Goal: Transaction & Acquisition: Purchase product/service

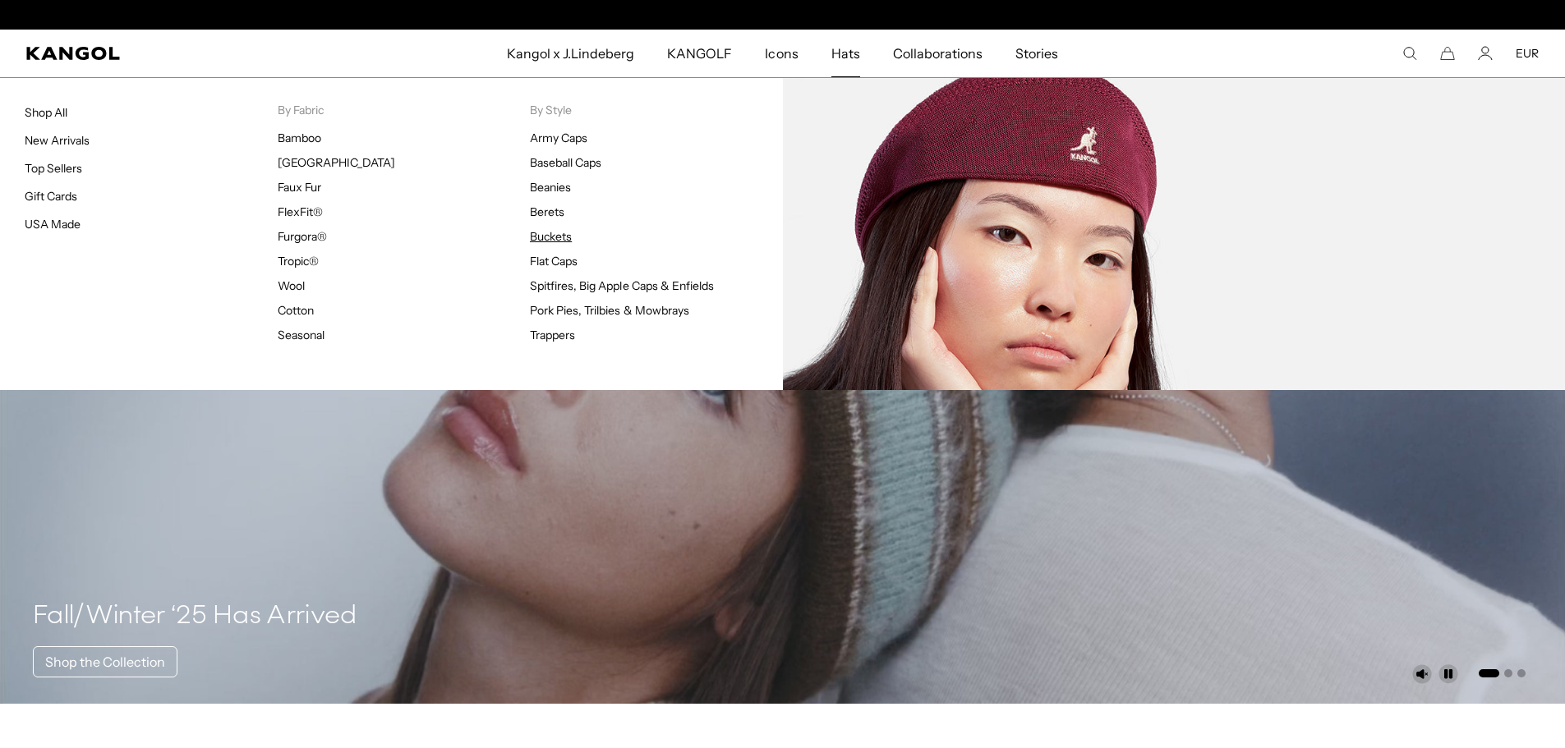
scroll to position [0, 338]
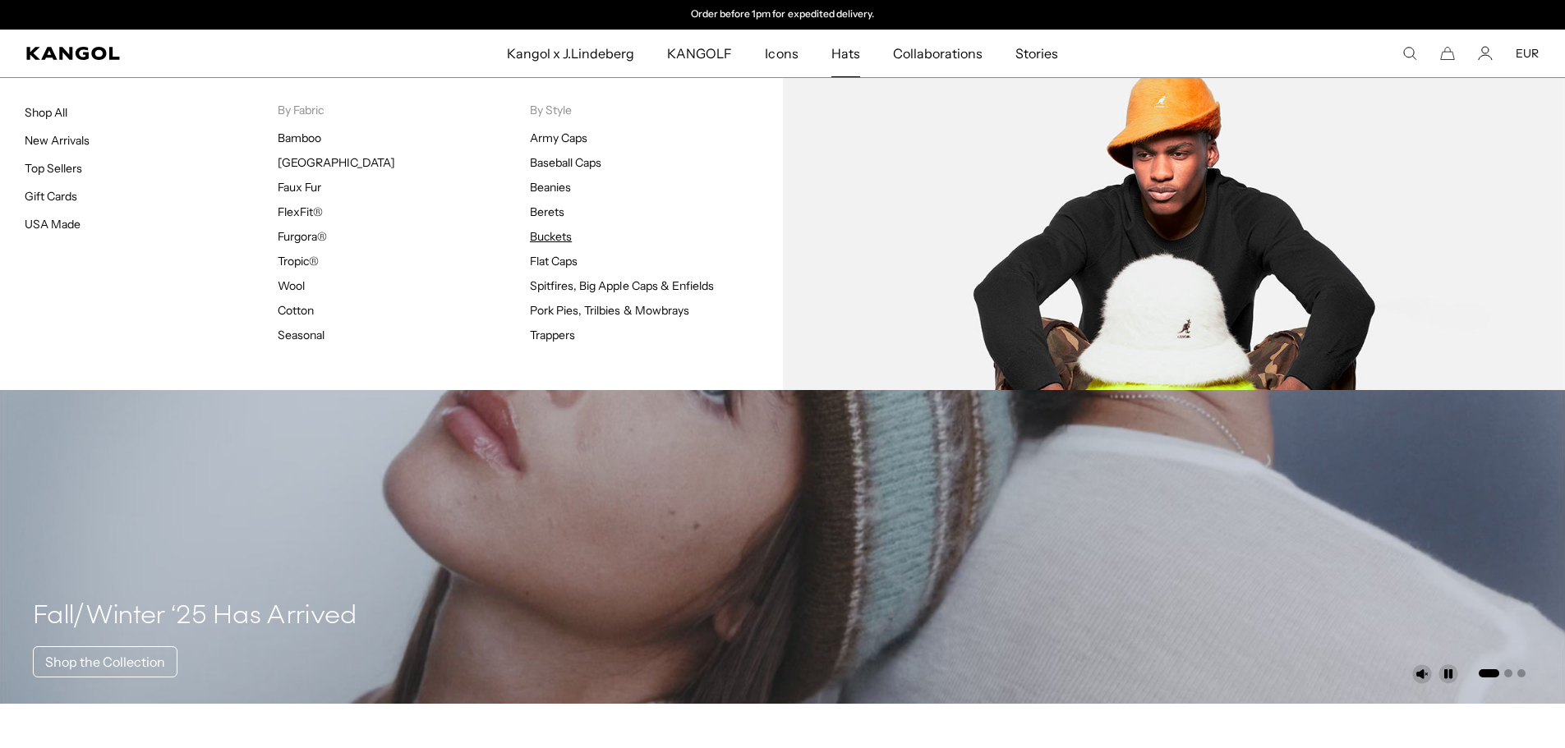
click at [559, 235] on link "Buckets" at bounding box center [551, 236] width 42 height 15
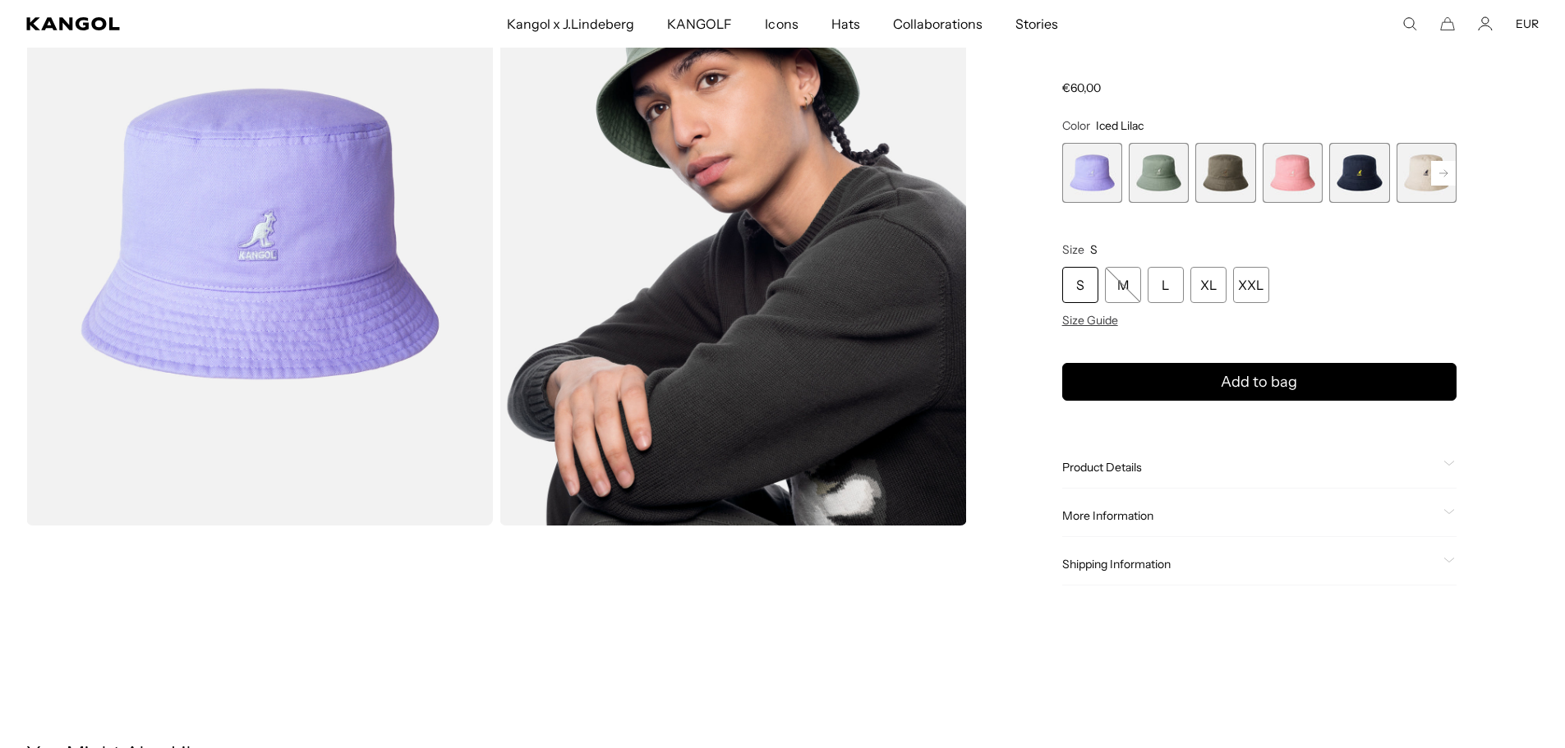
scroll to position [82, 0]
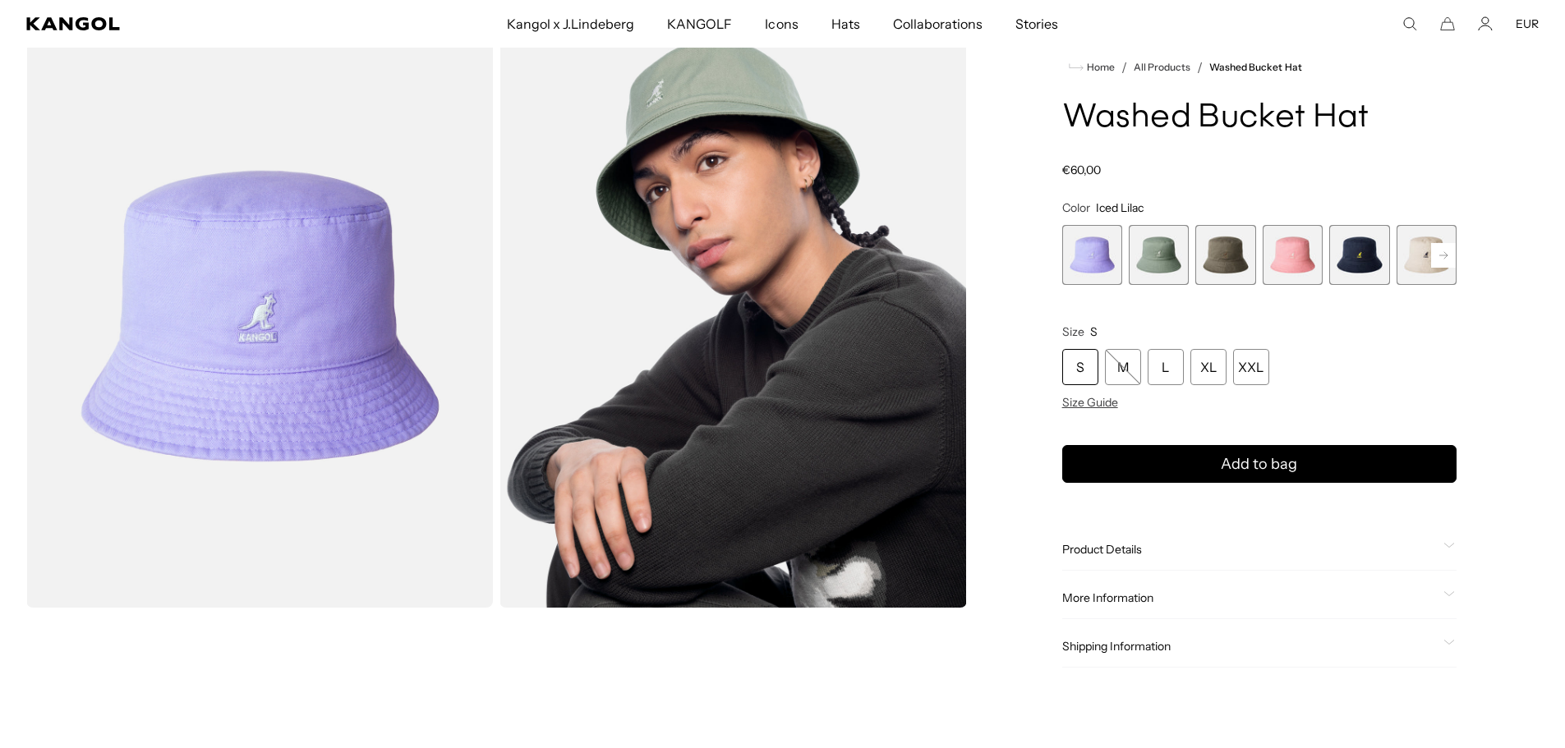
click at [1372, 251] on span "5 of 13" at bounding box center [1359, 255] width 60 height 60
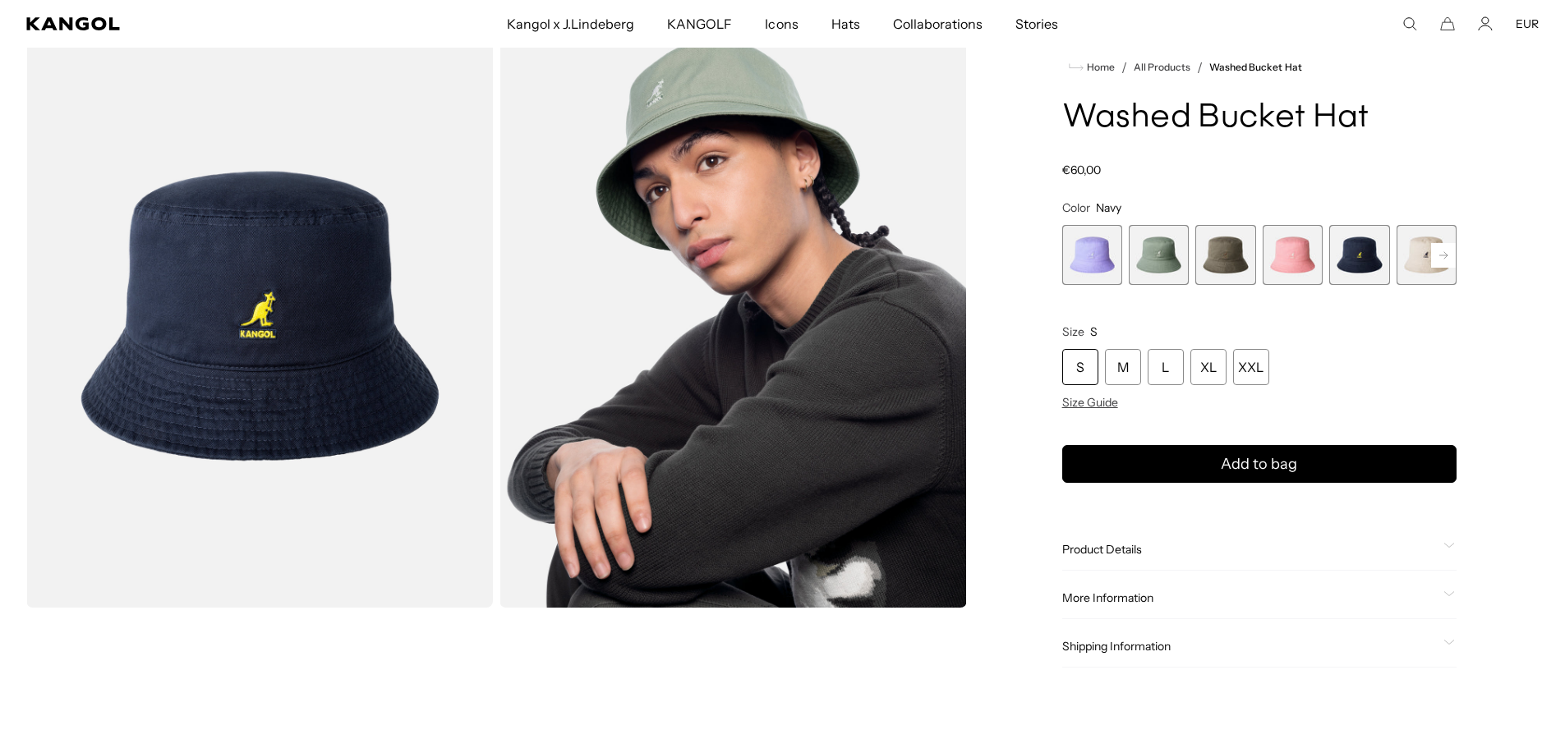
click at [1140, 252] on span "2 of 13" at bounding box center [1159, 255] width 60 height 60
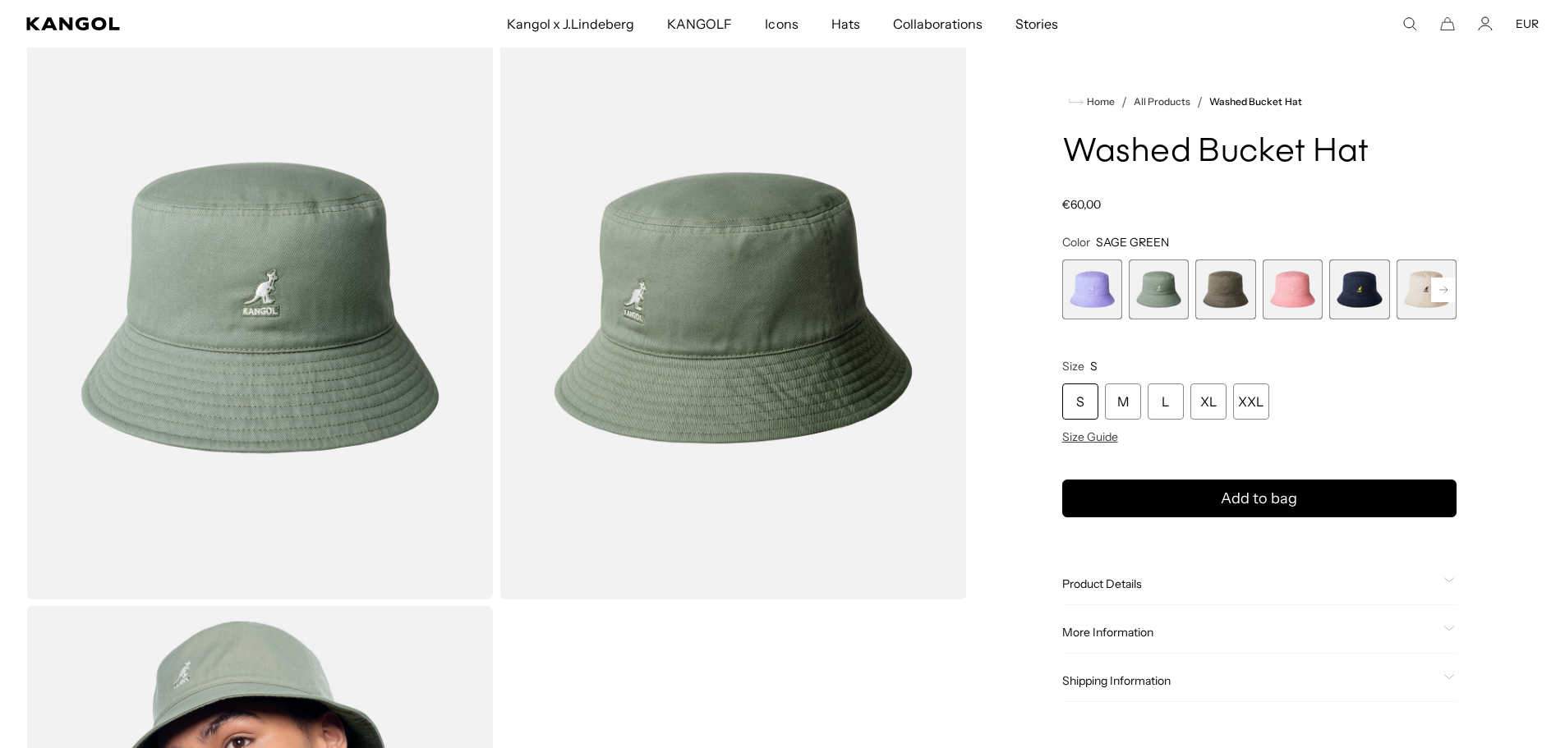
scroll to position [82, 0]
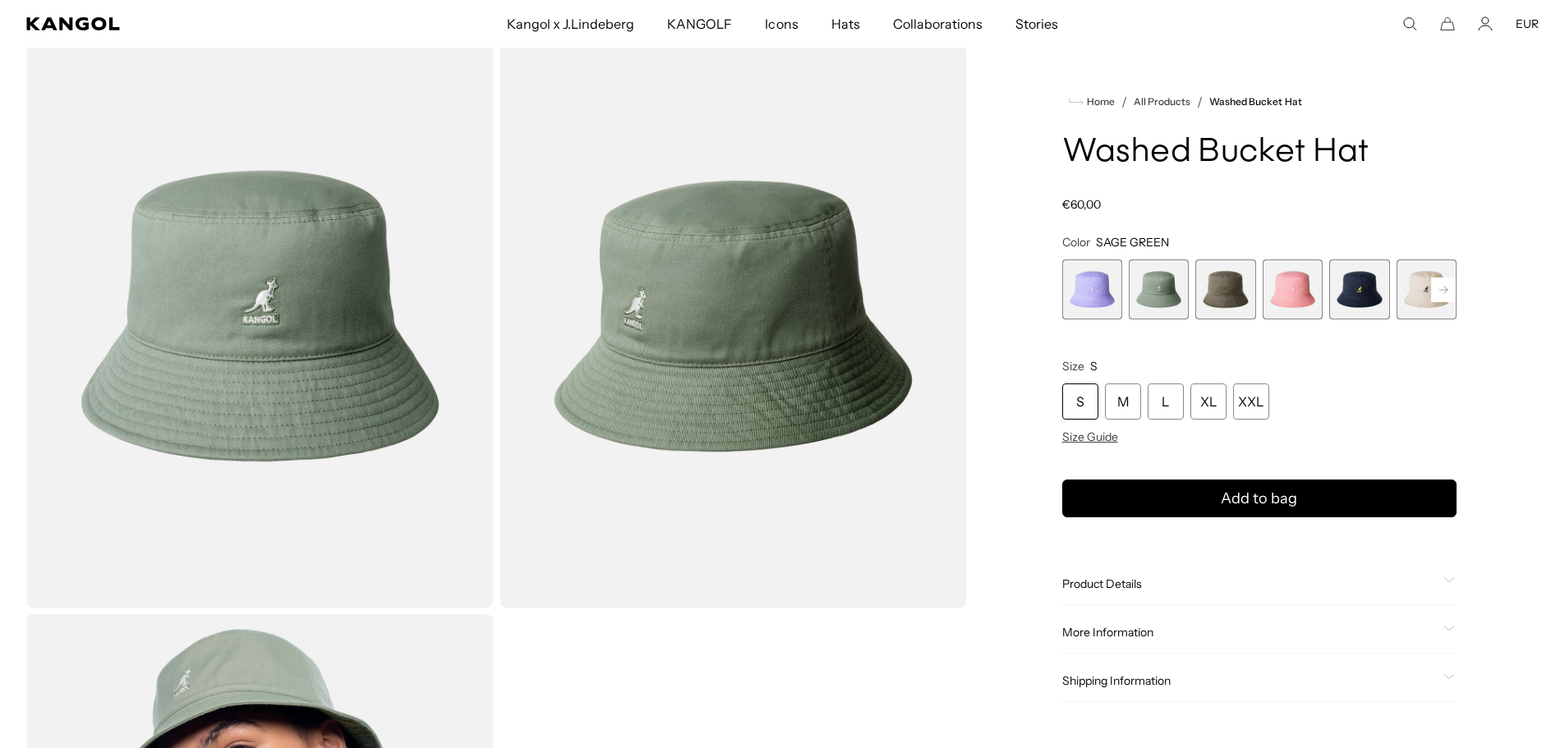
click at [1216, 290] on span "3 of 13" at bounding box center [1225, 290] width 60 height 60
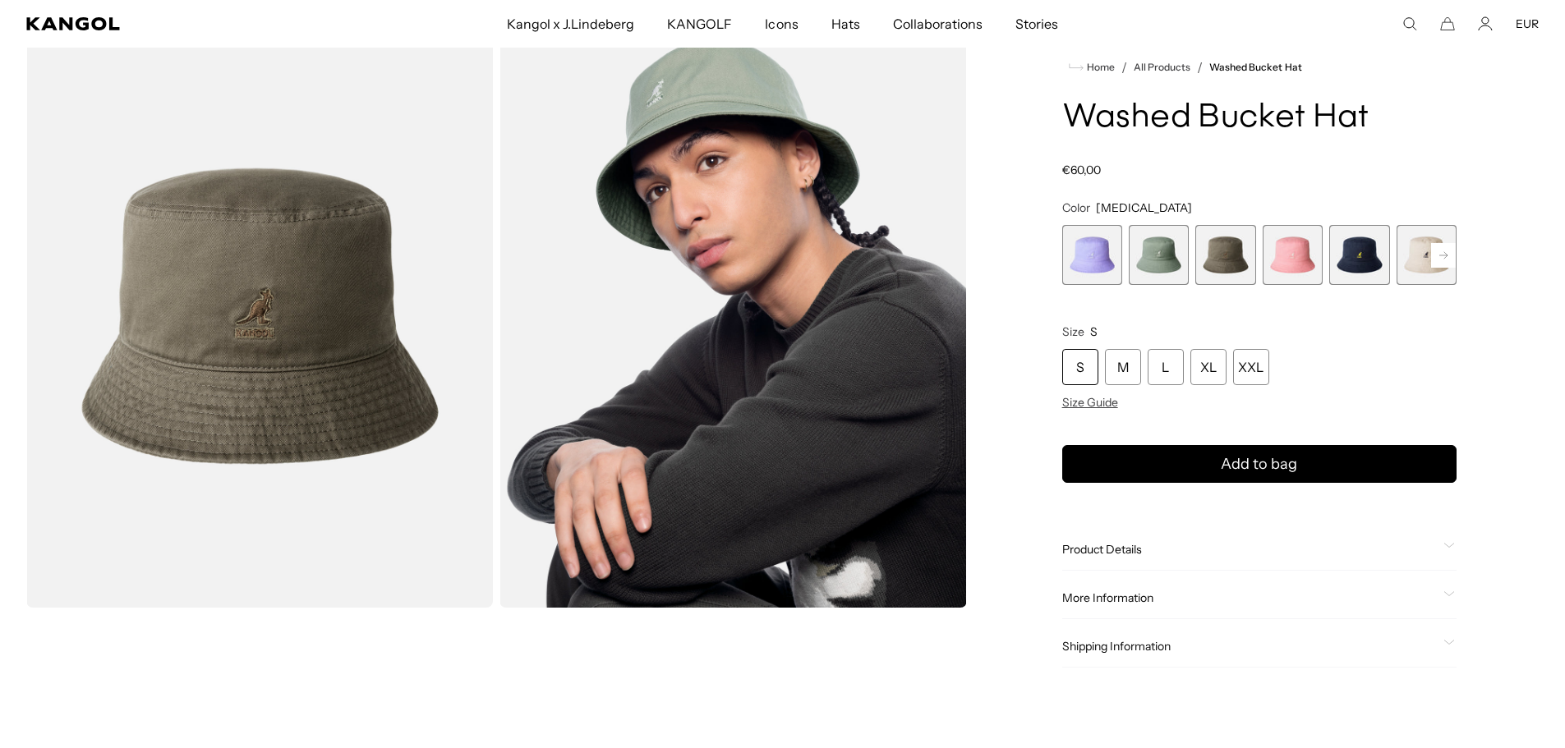
scroll to position [0, 338]
click at [1444, 262] on rect at bounding box center [1443, 255] width 25 height 25
click at [1360, 258] on span "7 of 13" at bounding box center [1359, 255] width 60 height 60
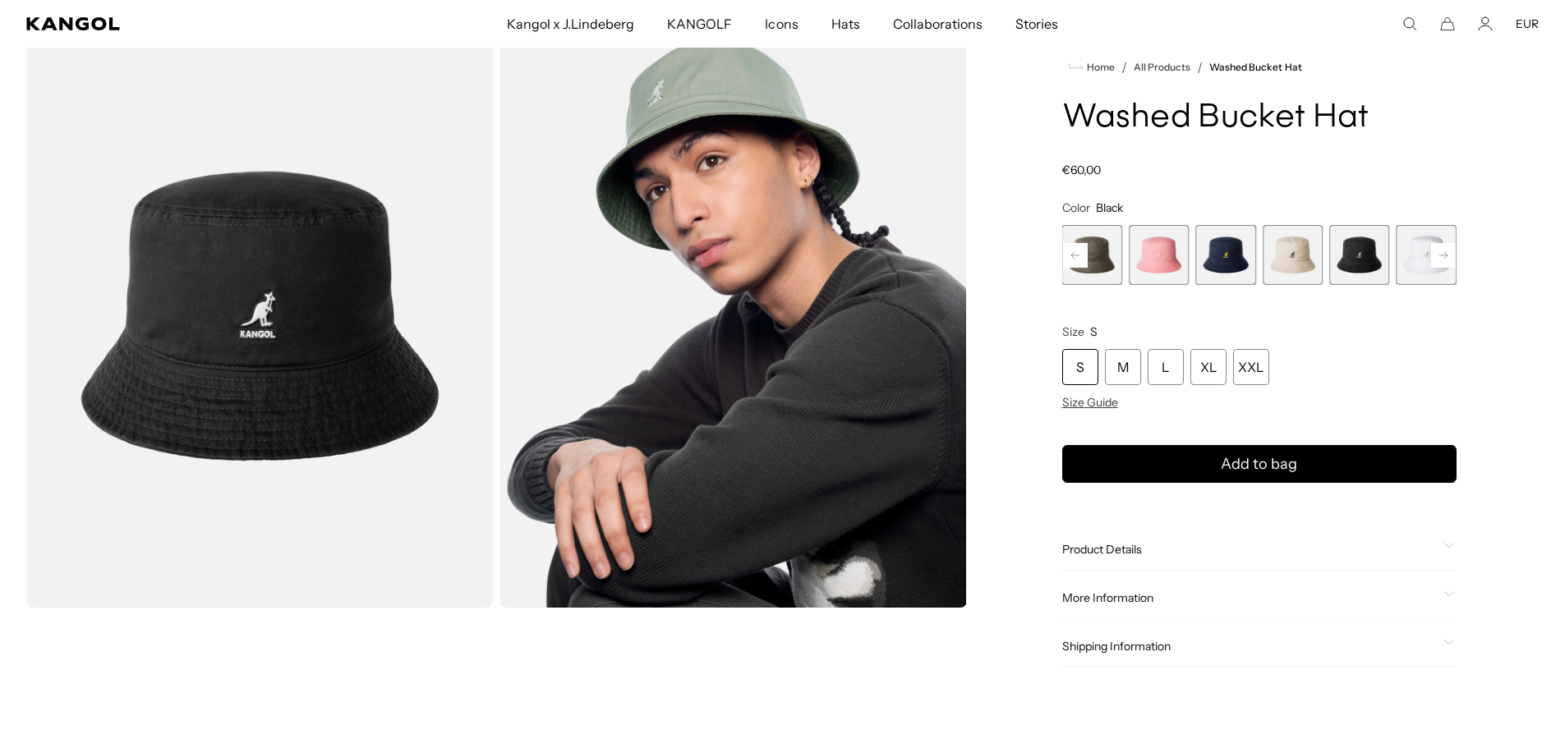
click at [1094, 255] on span "3 of 13" at bounding box center [1092, 255] width 60 height 60
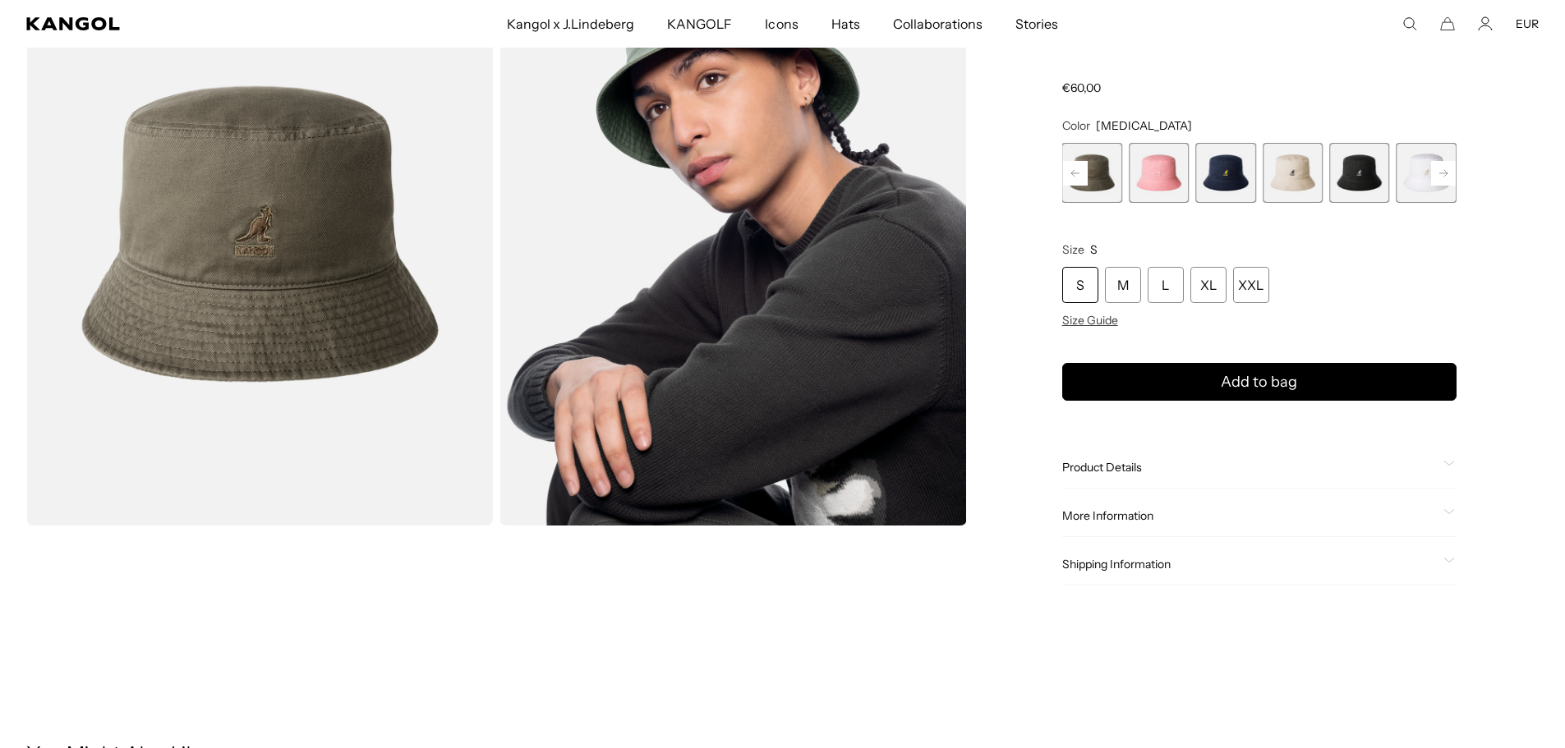
scroll to position [0, 338]
click at [1080, 171] on rect at bounding box center [1075, 173] width 25 height 25
click at [1153, 180] on span "2 of 13" at bounding box center [1159, 173] width 60 height 60
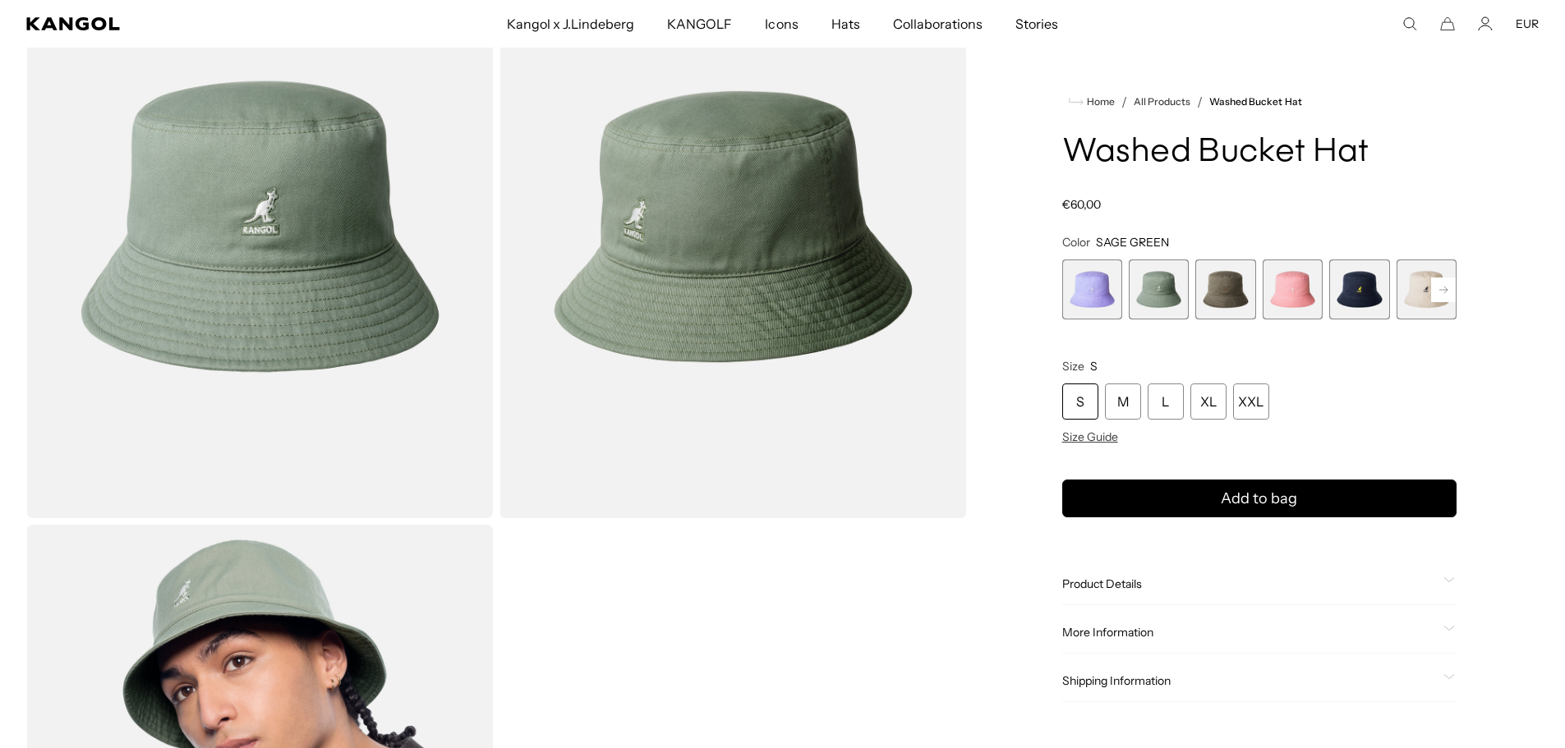
scroll to position [82, 0]
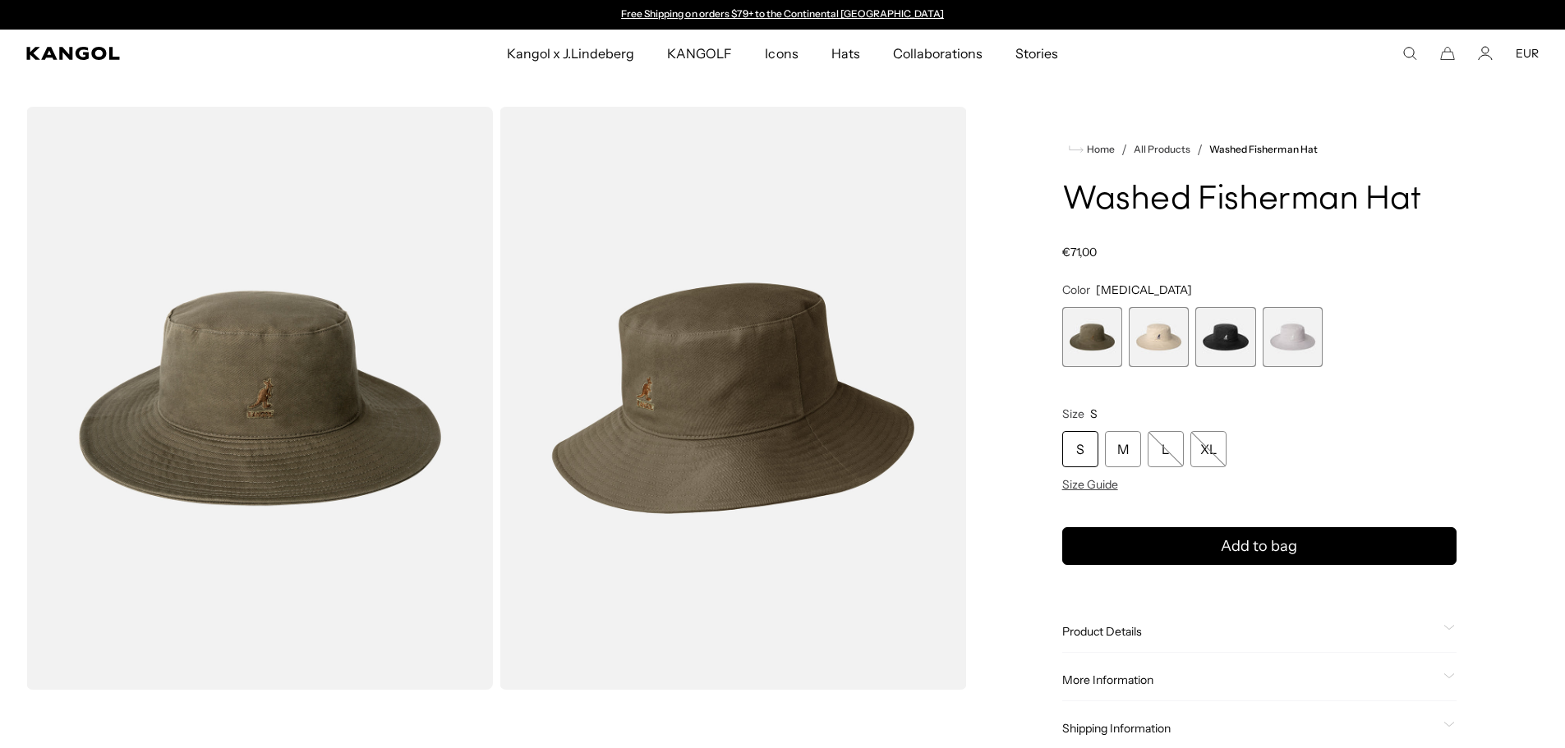
click at [1235, 339] on span "3 of 4" at bounding box center [1225, 337] width 60 height 60
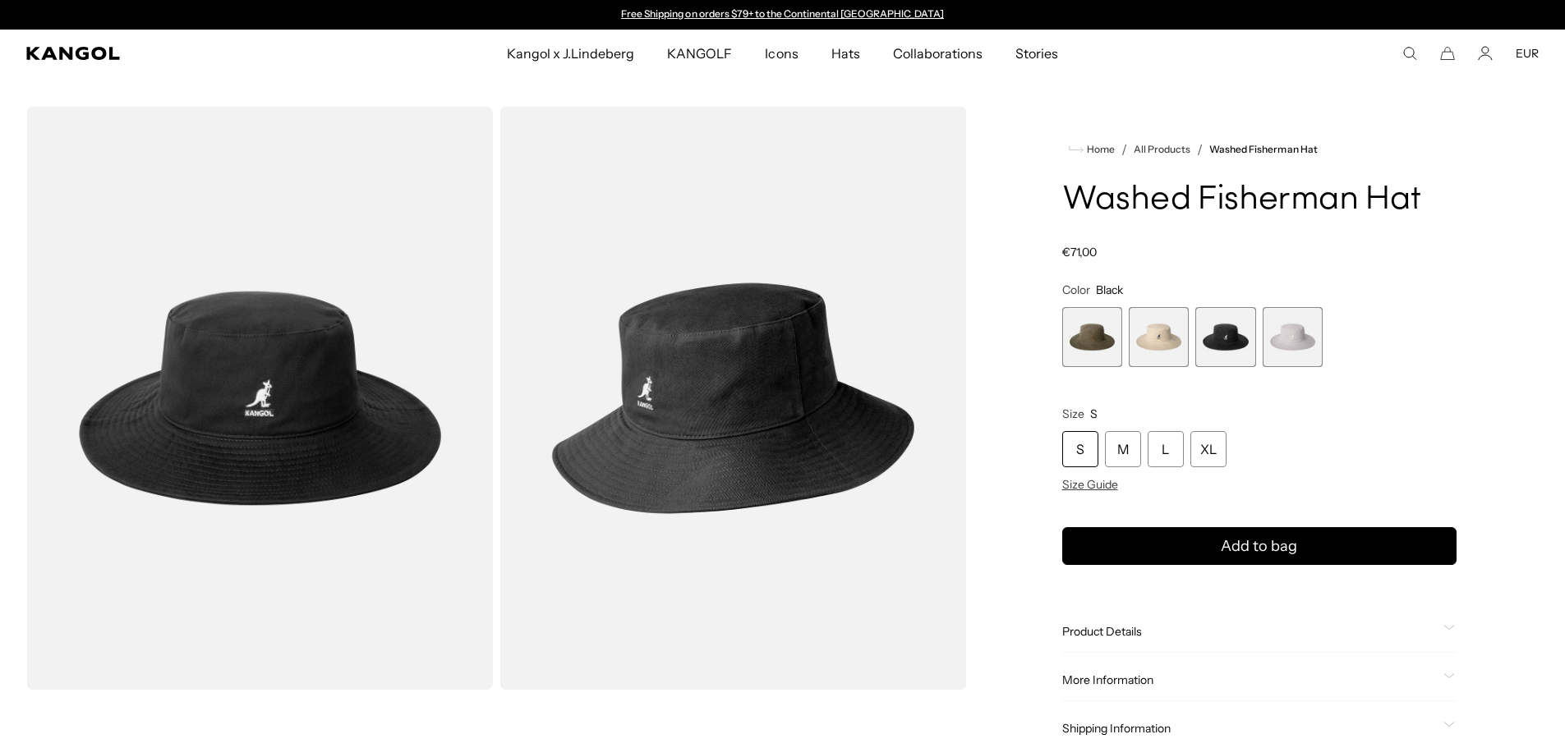
click at [1173, 340] on span "2 of 4" at bounding box center [1159, 337] width 60 height 60
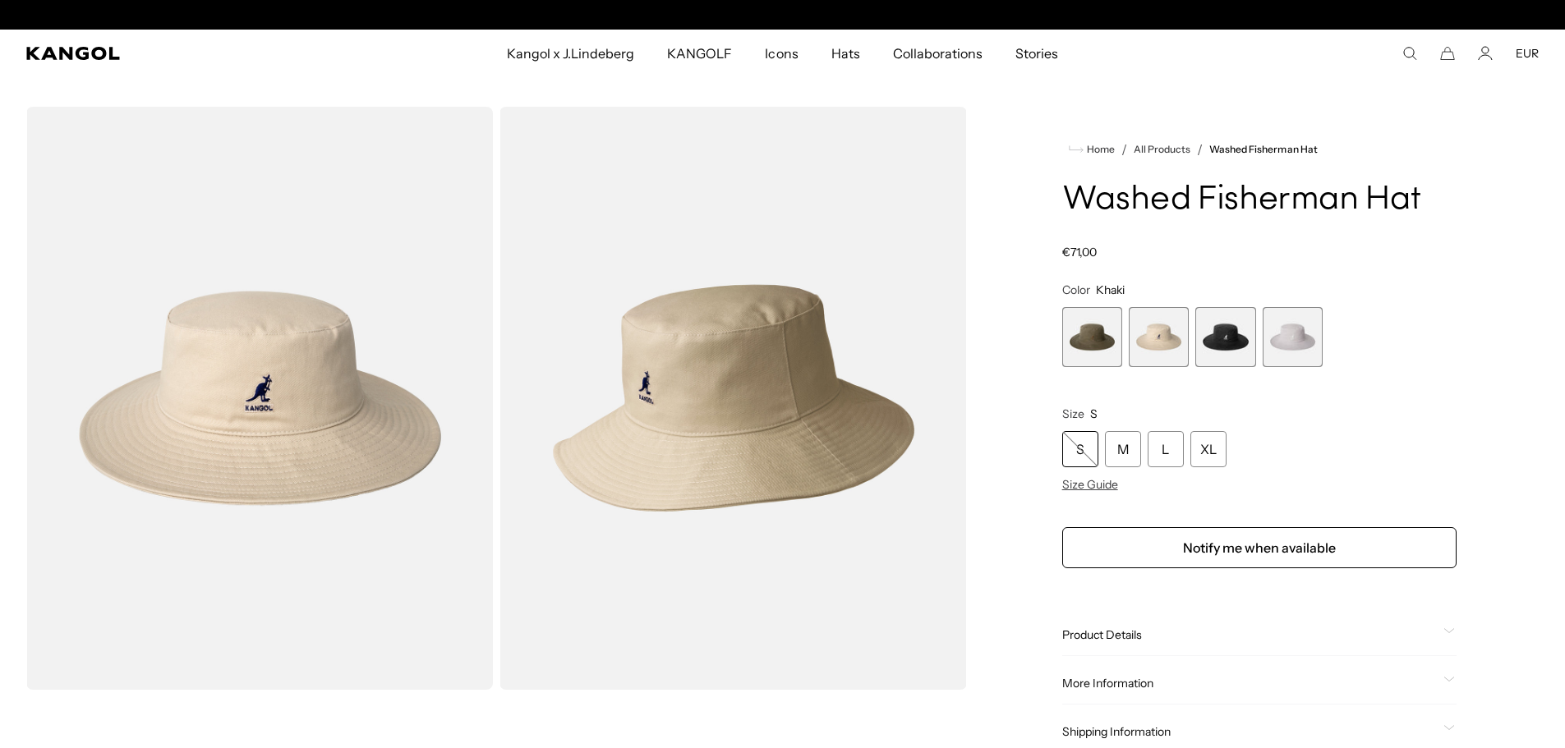
click at [1207, 329] on span "3 of 4" at bounding box center [1225, 337] width 60 height 60
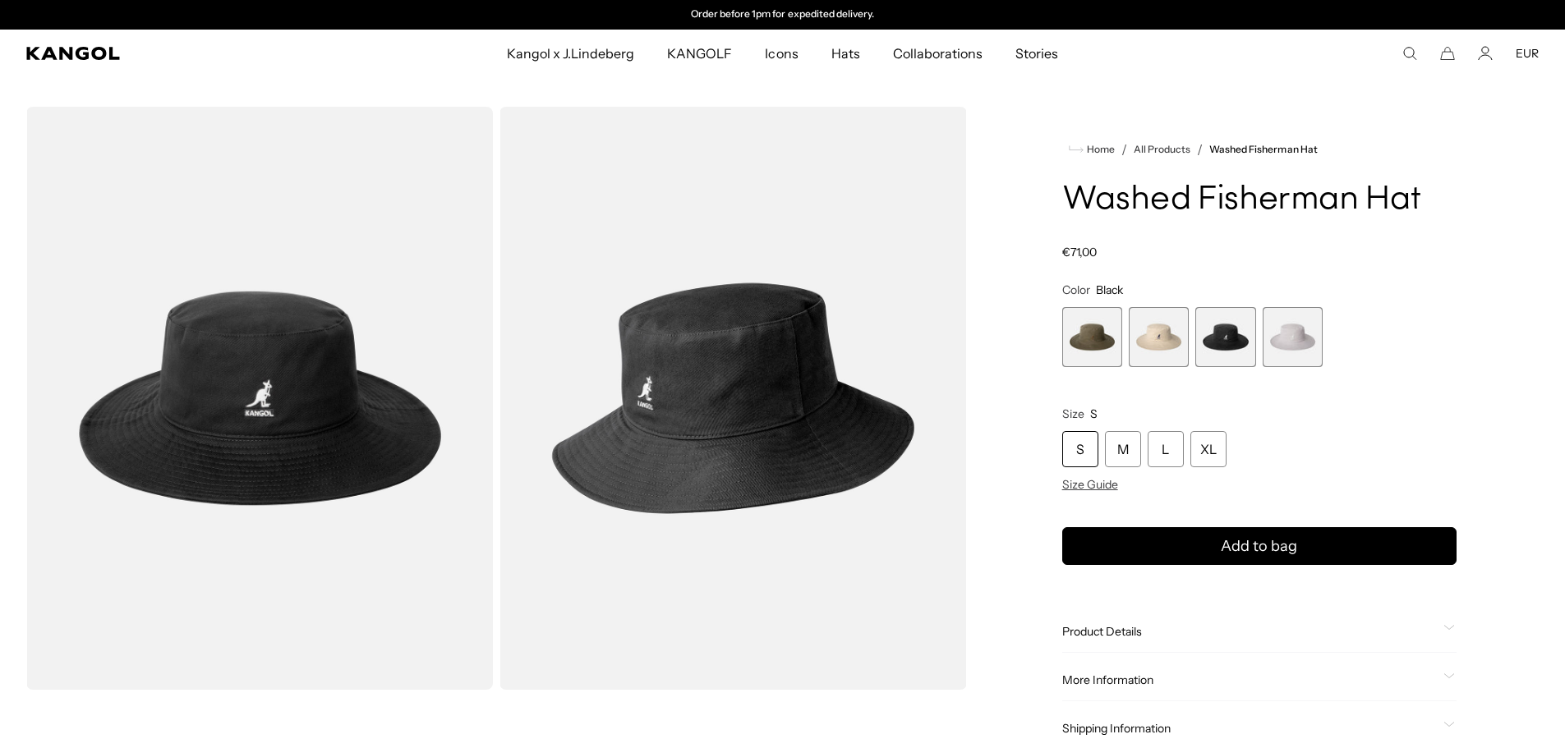
click at [1090, 338] on span "1 of 4" at bounding box center [1092, 337] width 60 height 60
